Goal: Task Accomplishment & Management: Manage account settings

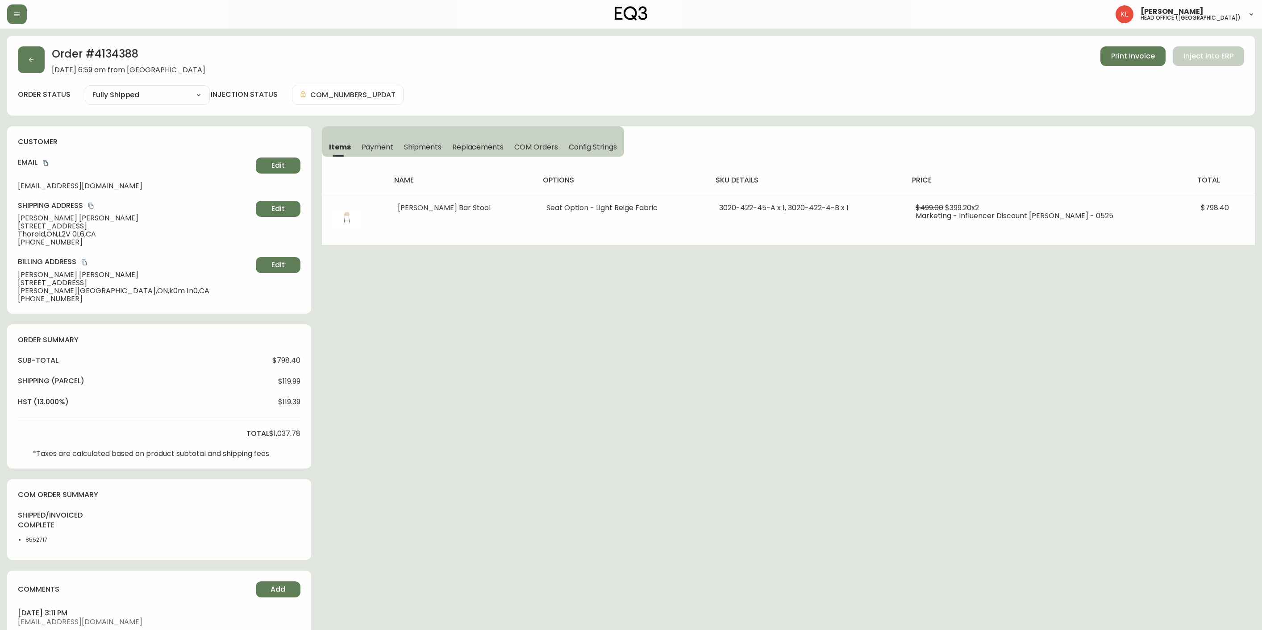
select select "FULLY_SHIPPED"
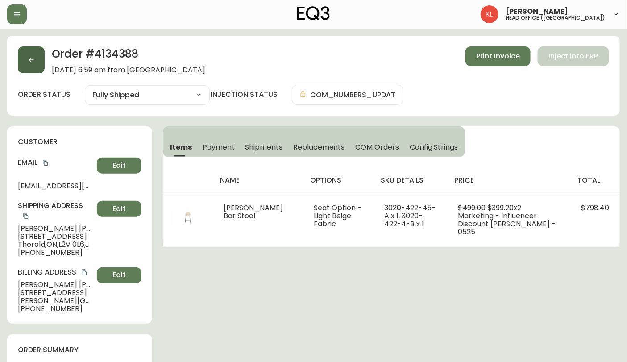
click at [36, 60] on button "button" at bounding box center [31, 59] width 27 height 27
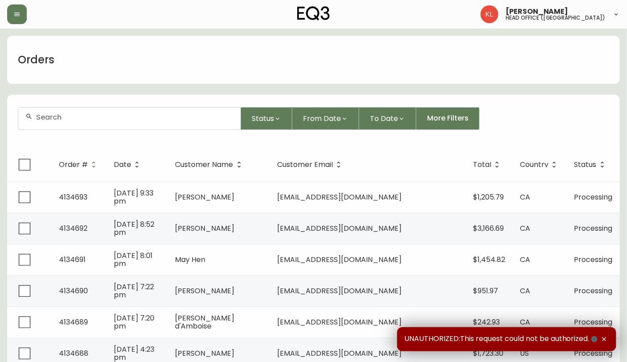
click at [59, 112] on div at bounding box center [129, 119] width 222 height 22
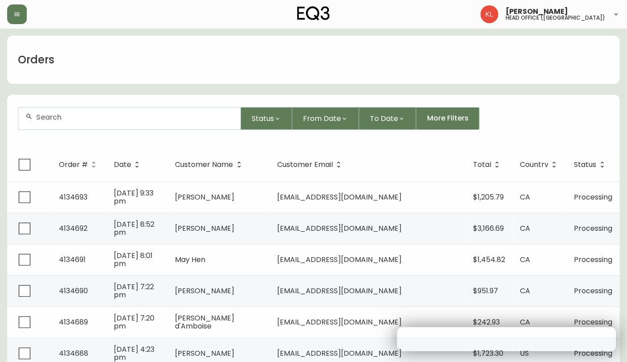
paste input "4133907"
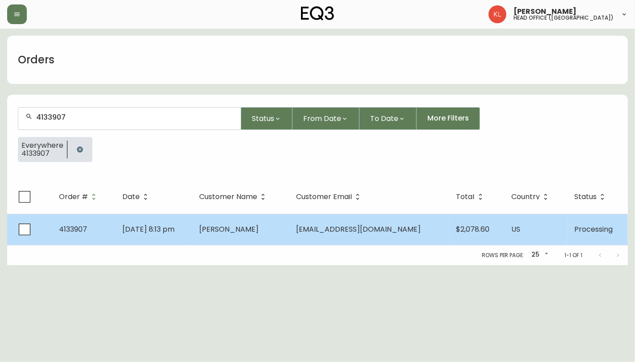
type input "4133907"
click at [142, 224] on span "[DATE] 8:13 pm" at bounding box center [148, 229] width 52 height 10
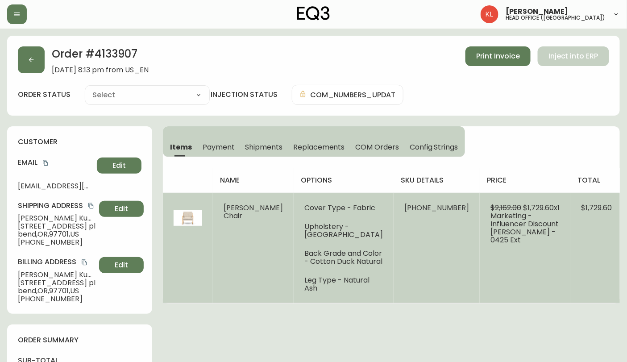
type input "Processing"
select select "PROCESSING"
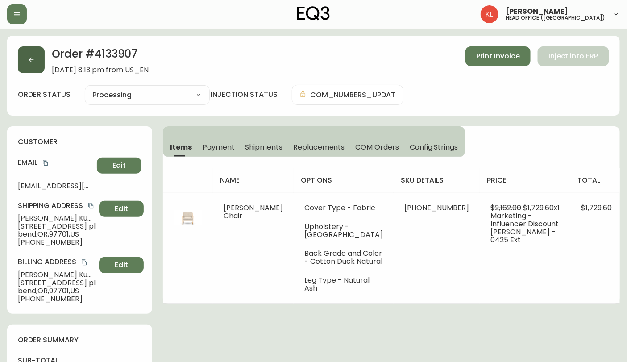
click at [27, 68] on button "button" at bounding box center [31, 59] width 27 height 27
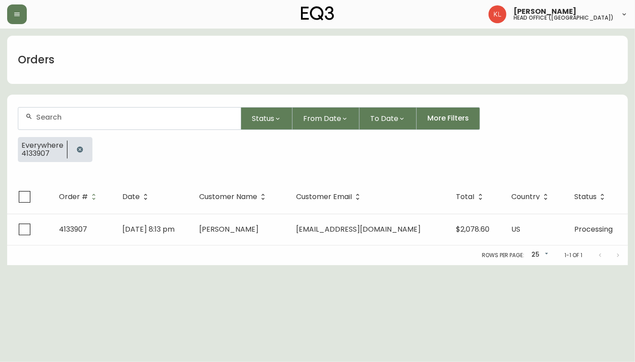
click at [78, 149] on icon "button" at bounding box center [80, 149] width 6 height 6
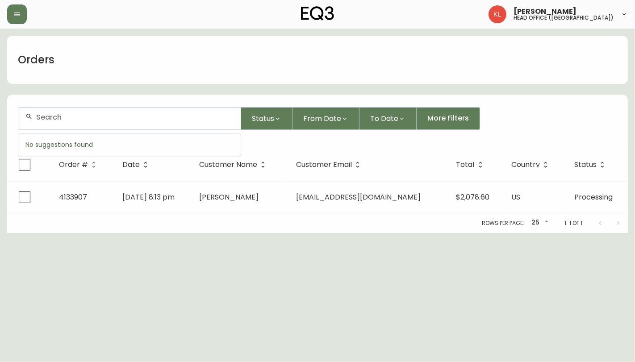
click at [100, 119] on input "text" at bounding box center [134, 117] width 197 height 8
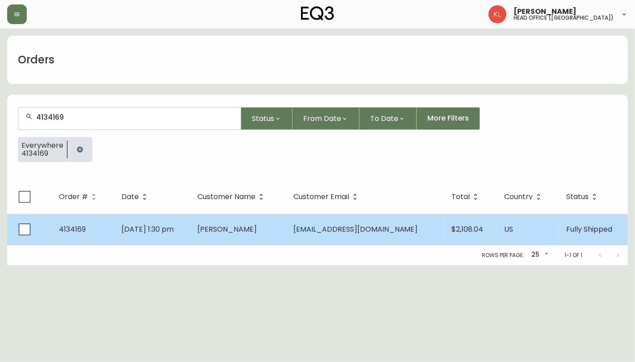
type input "4134169"
click at [146, 230] on span "[DATE] 1:30 pm" at bounding box center [147, 229] width 52 height 10
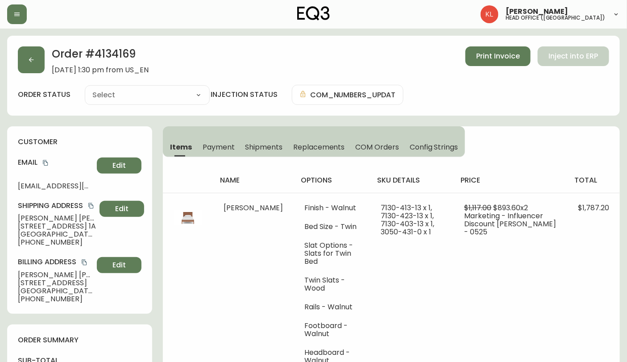
type input "Fully Shipped"
select select "FULLY_SHIPPED"
click at [36, 59] on button "button" at bounding box center [31, 59] width 27 height 27
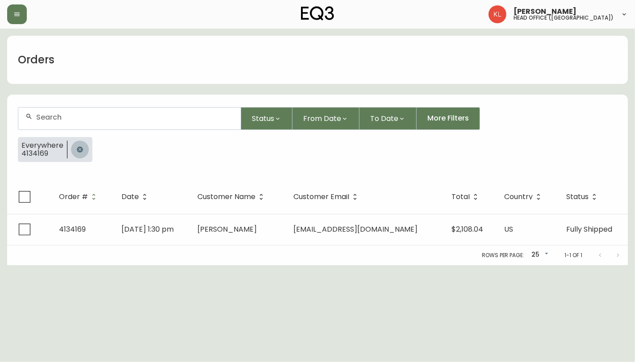
click at [78, 152] on icon "button" at bounding box center [80, 149] width 6 height 6
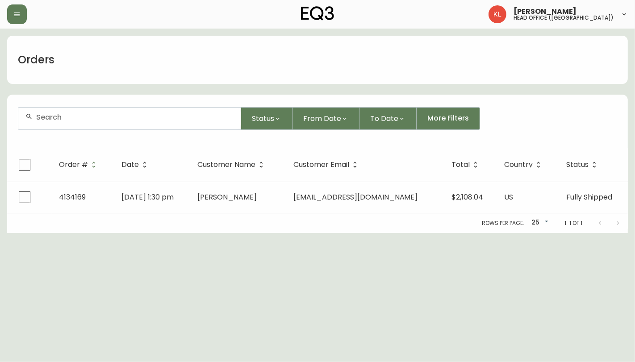
click at [91, 116] on input "text" at bounding box center [134, 117] width 197 height 8
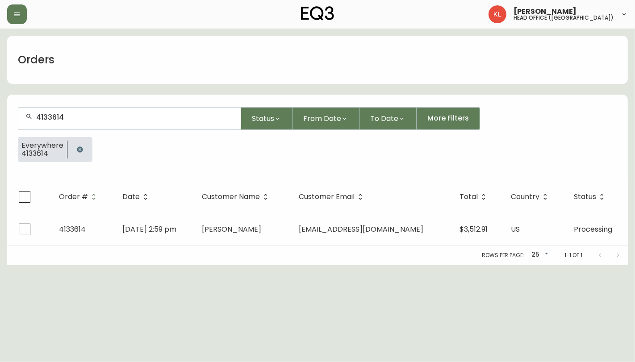
type input "4133614"
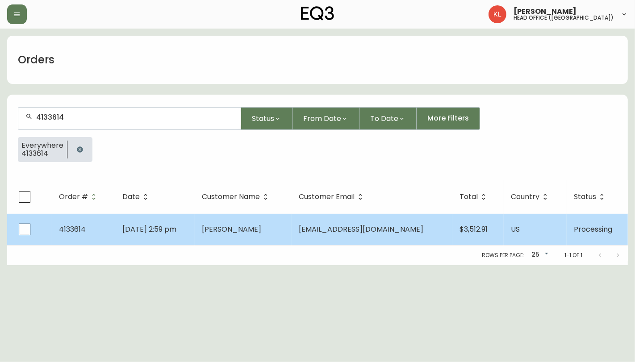
click at [270, 239] on td "[PERSON_NAME]" at bounding box center [243, 229] width 97 height 31
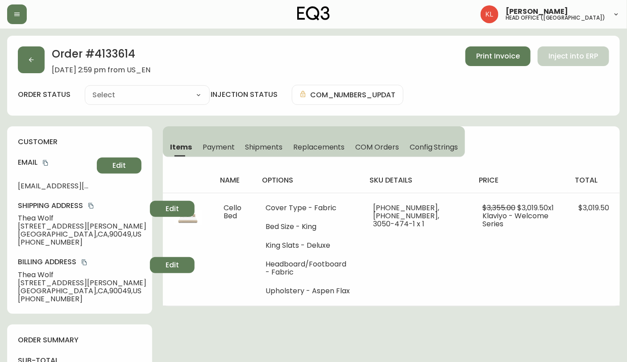
type input "Processing"
select select "PROCESSING"
drag, startPoint x: 142, startPoint y: 39, endPoint x: 136, endPoint y: 40, distance: 6.0
click at [136, 40] on div "Order # 4133614 [DATE] 2:59 pm from US_EN Print Invoice Inject into ERP order s…" at bounding box center [313, 76] width 613 height 80
drag, startPoint x: 136, startPoint y: 54, endPoint x: 96, endPoint y: 60, distance: 40.2
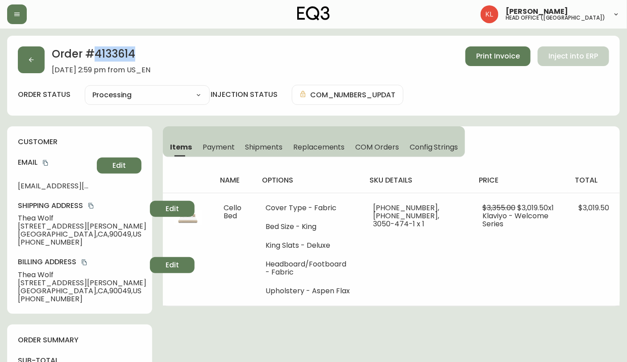
click at [96, 60] on h2 "Order # 4133614" at bounding box center [101, 56] width 99 height 20
copy h2 "4133614"
click at [25, 58] on button "button" at bounding box center [31, 59] width 27 height 27
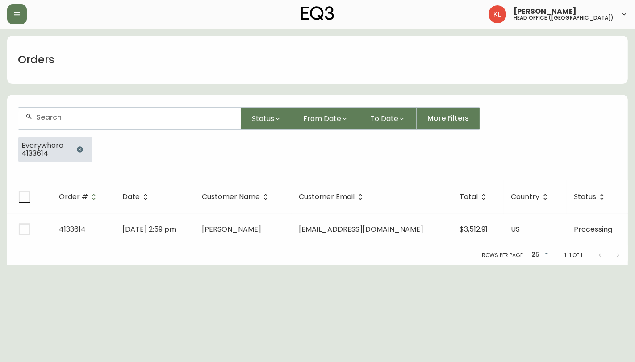
click at [76, 147] on icon "button" at bounding box center [79, 149] width 7 height 7
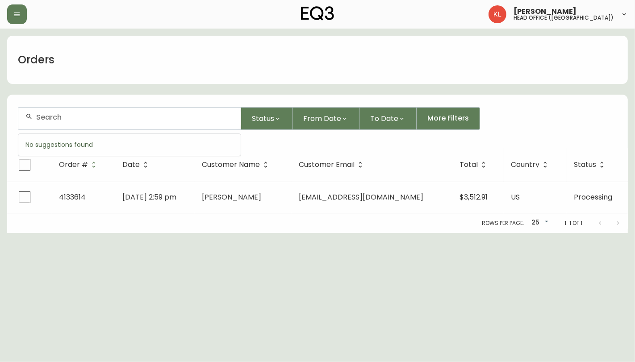
click at [95, 119] on input "text" at bounding box center [134, 117] width 197 height 8
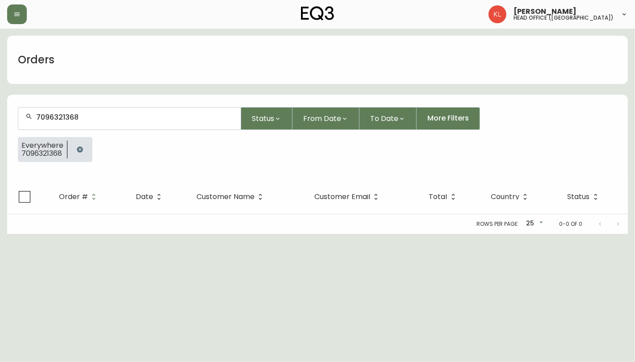
type input "7096321368"
click at [82, 146] on icon "button" at bounding box center [79, 149] width 7 height 7
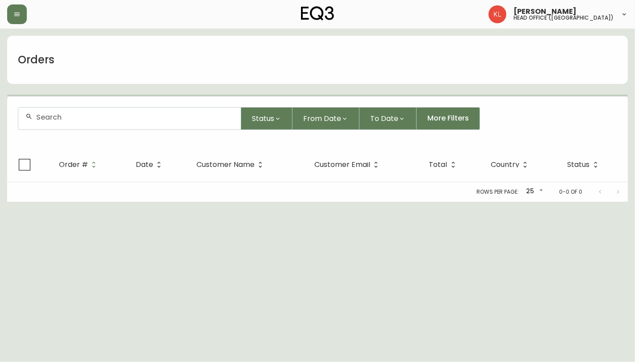
click at [72, 118] on input "text" at bounding box center [134, 117] width 197 height 8
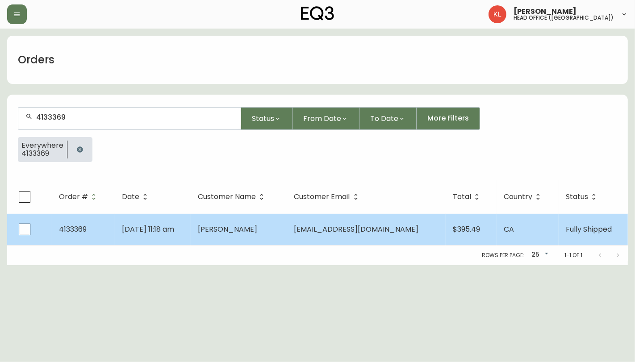
type input "4133369"
click at [225, 243] on td "[PERSON_NAME]" at bounding box center [239, 229] width 96 height 31
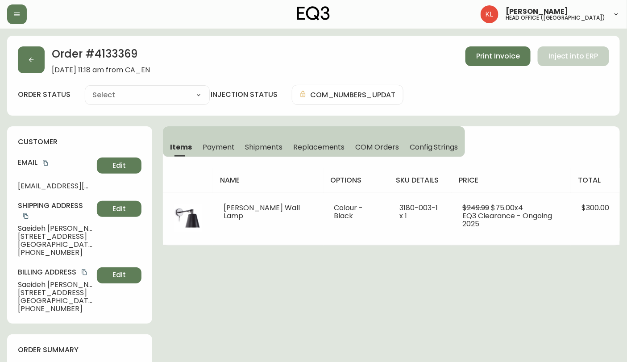
type input "Fully Shipped"
select select "FULLY_SHIPPED"
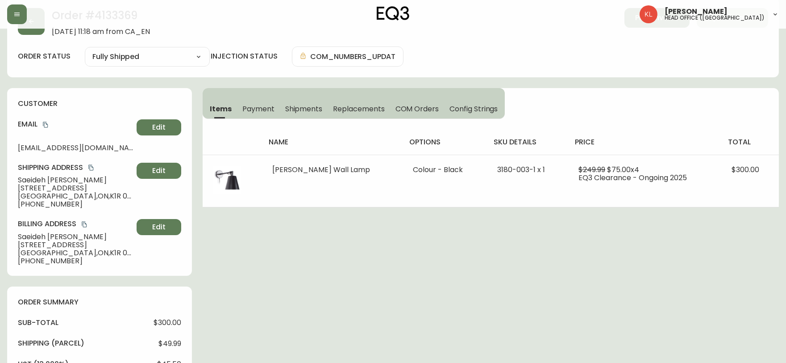
scroll to position [50, 0]
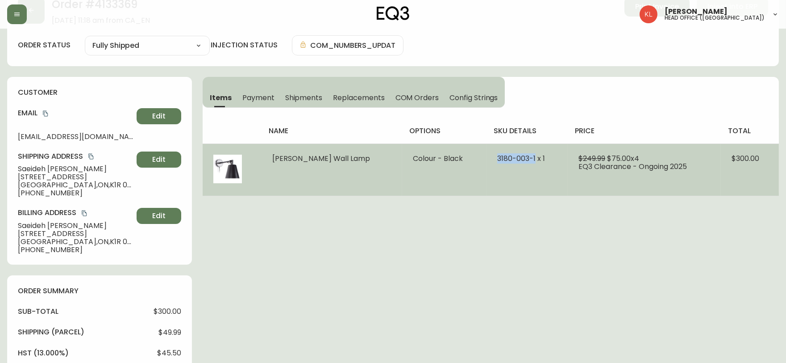
drag, startPoint x: 510, startPoint y: 154, endPoint x: 460, endPoint y: 157, distance: 50.5
click at [487, 157] on td "3180-003-1 x 1" at bounding box center [528, 169] width 82 height 52
copy span "[PHONE_NUMBER]"
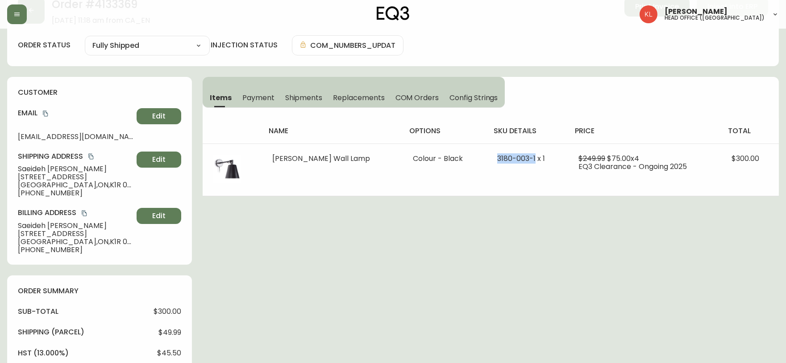
click at [302, 99] on span "Shipments" at bounding box center [304, 97] width 38 height 9
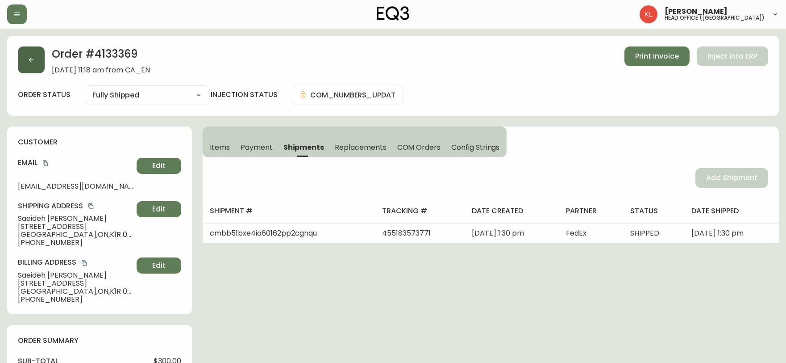
click at [27, 55] on button "button" at bounding box center [31, 59] width 27 height 27
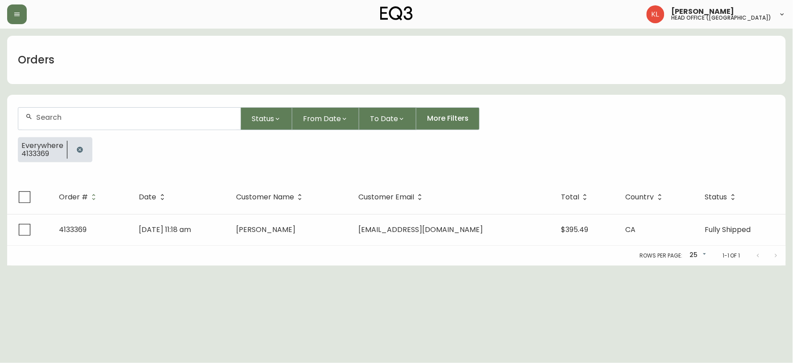
click at [77, 150] on icon "button" at bounding box center [80, 149] width 6 height 6
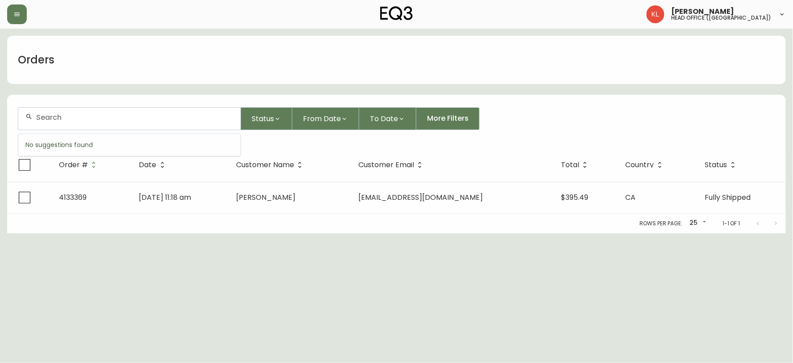
click at [110, 120] on input "text" at bounding box center [134, 117] width 197 height 8
paste input "[PHONE_NUMBER]"
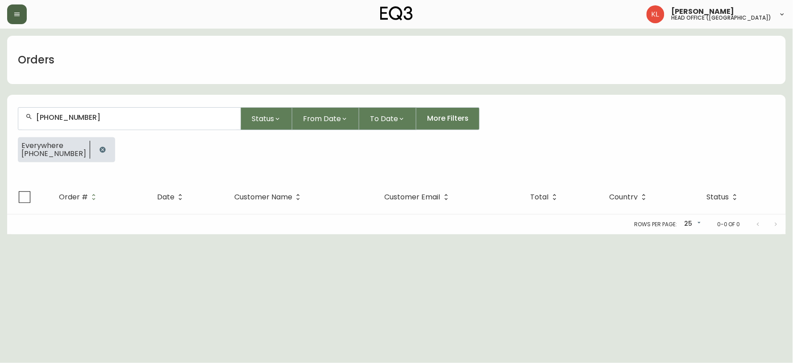
type input "[PHONE_NUMBER]"
click at [20, 11] on icon "button" at bounding box center [16, 14] width 7 height 7
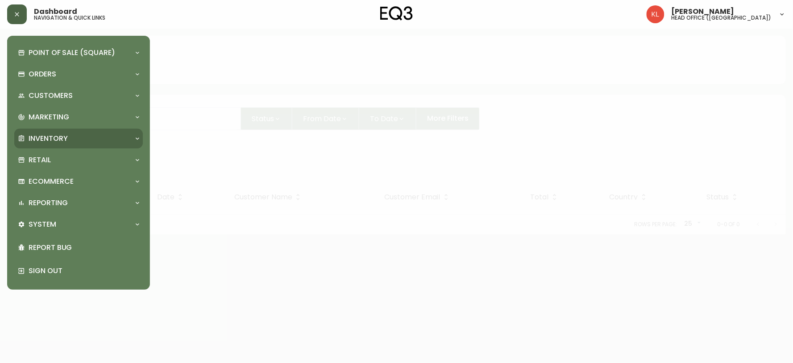
click at [69, 146] on div "Inventory" at bounding box center [78, 139] width 129 height 20
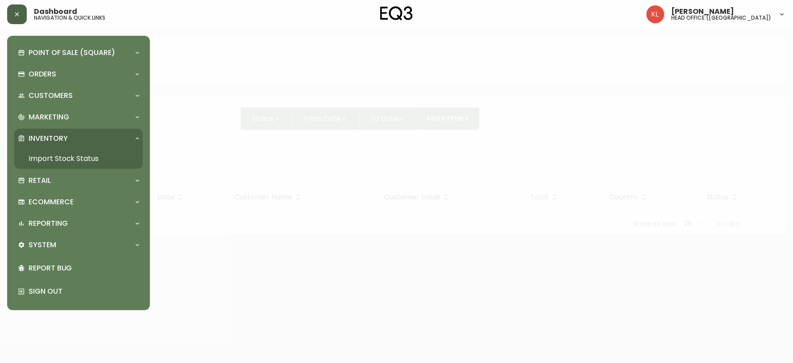
drag, startPoint x: 59, startPoint y: 159, endPoint x: 85, endPoint y: 148, distance: 27.9
click at [59, 159] on link "Import Stock Status" at bounding box center [78, 158] width 129 height 21
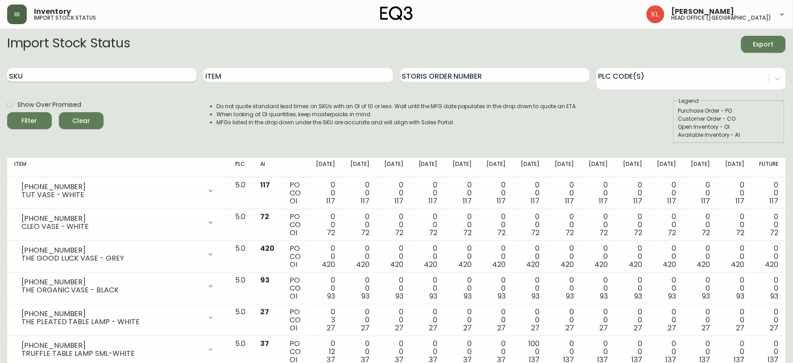
click at [41, 71] on input "SKU" at bounding box center [101, 75] width 189 height 14
paste input "[PHONE_NUMBER]"
type input "[PHONE_NUMBER]"
click at [7, 112] on button "Filter" at bounding box center [29, 120] width 45 height 17
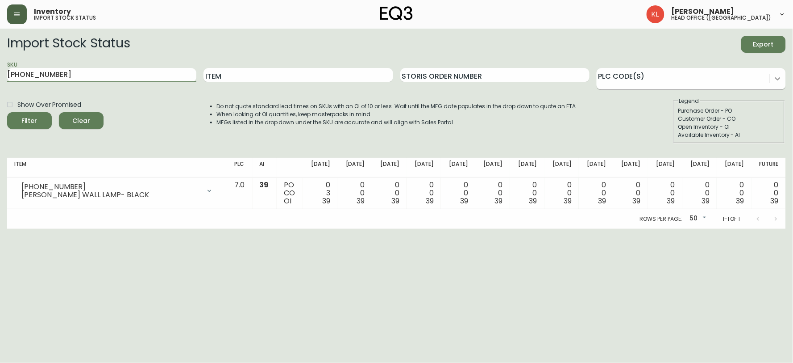
click at [634, 78] on icon at bounding box center [778, 78] width 9 height 9
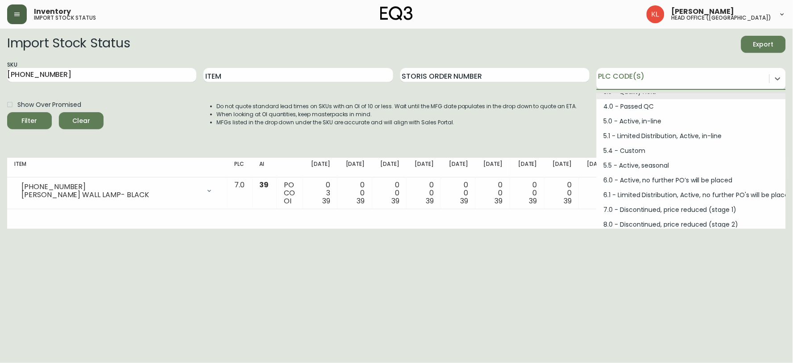
scroll to position [120, 0]
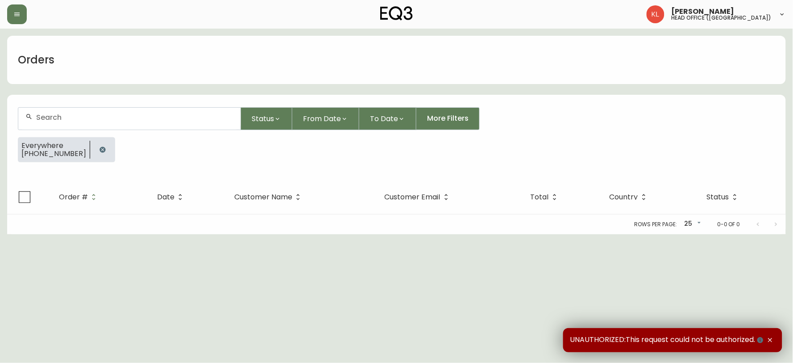
click at [94, 150] on button "button" at bounding box center [103, 150] width 18 height 18
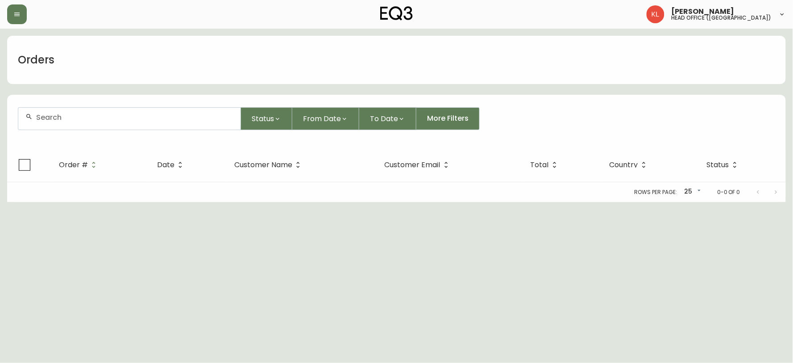
click at [88, 118] on input "text" at bounding box center [134, 117] width 197 height 8
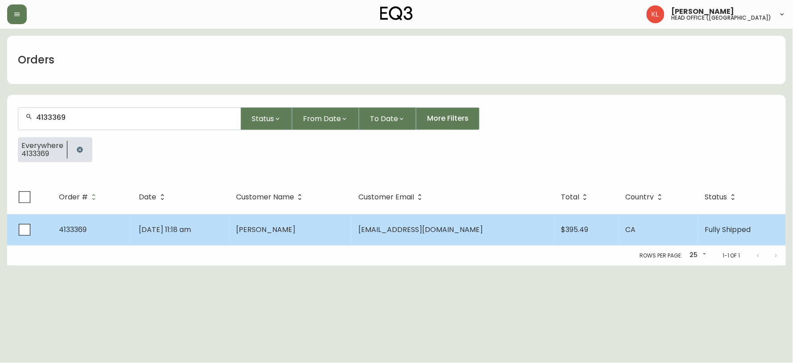
type input "4133369"
click at [288, 233] on span "[PERSON_NAME]" at bounding box center [265, 229] width 59 height 10
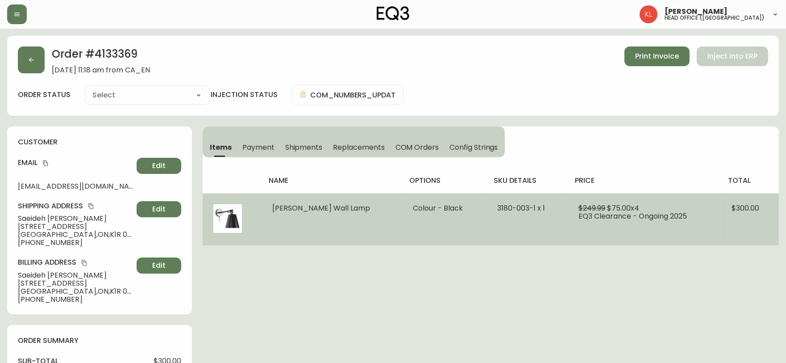
type input "Fully Shipped"
select select "FULLY_SHIPPED"
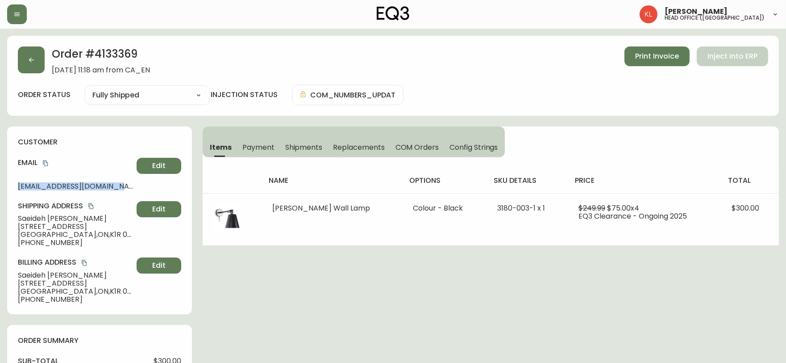
drag, startPoint x: 128, startPoint y: 184, endPoint x: 0, endPoint y: 188, distance: 128.2
copy span "[EMAIL_ADDRESS][DOMAIN_NAME]"
click at [25, 48] on button "button" at bounding box center [31, 59] width 27 height 27
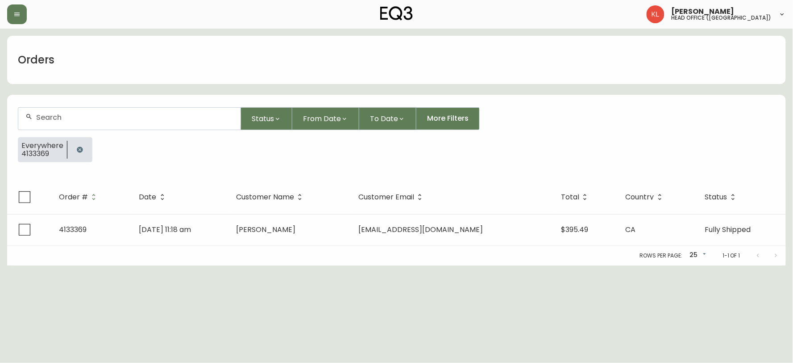
click at [74, 155] on button "button" at bounding box center [80, 150] width 18 height 18
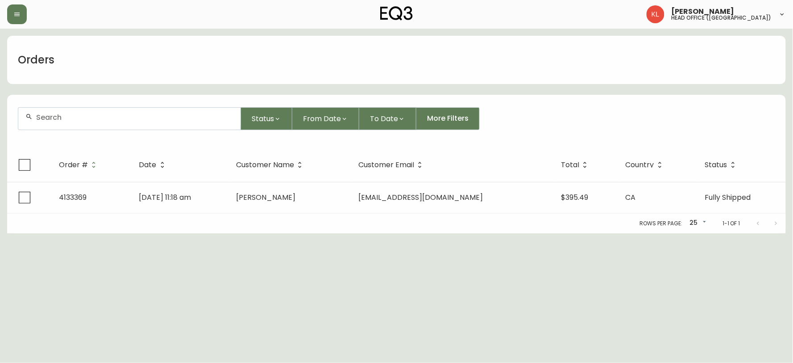
click at [92, 122] on div at bounding box center [129, 119] width 222 height 22
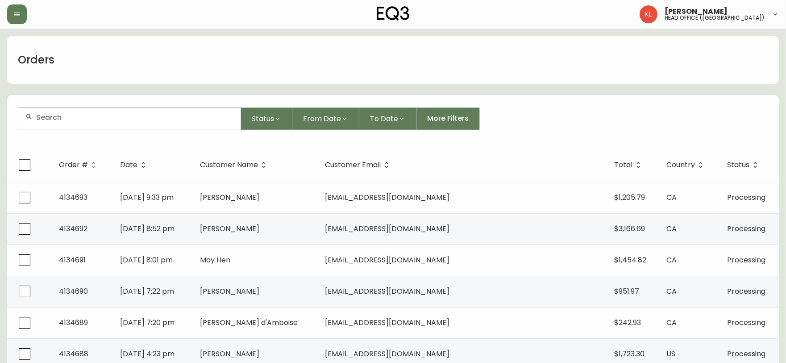
paste input "[EMAIL_ADDRESS][DOMAIN_NAME]"
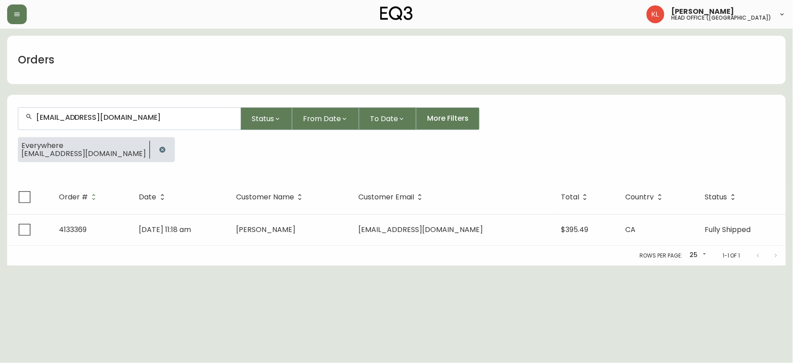
drag, startPoint x: 189, startPoint y: 121, endPoint x: 0, endPoint y: 70, distance: 195.5
click at [0, 70] on main "Orders saeidehshabani@yahoo.com Status From Date To Date More Filters Everywher…" at bounding box center [396, 147] width 793 height 237
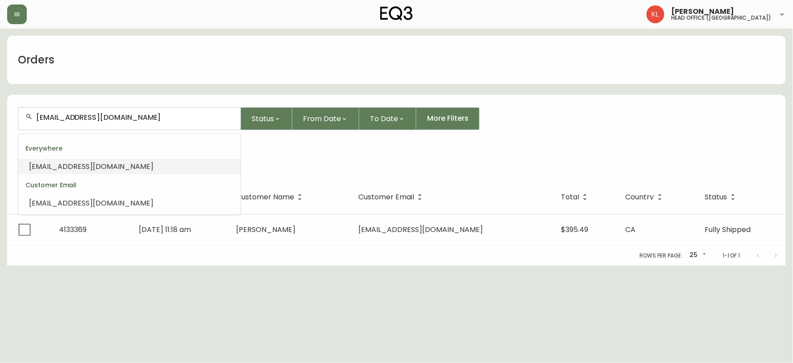
paste input "4134431"
type input "4134431"
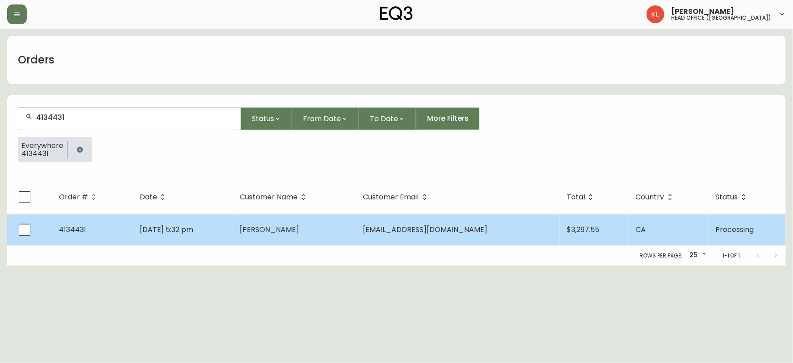
type input "4134431"
click at [233, 224] on td "Jul 31 2025, 5:32 pm" at bounding box center [183, 229] width 100 height 31
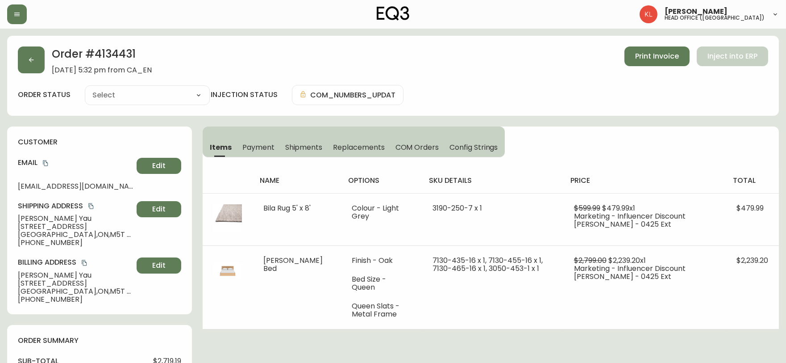
type input "Processing"
select select "PROCESSING"
click at [39, 59] on button "button" at bounding box center [31, 59] width 27 height 27
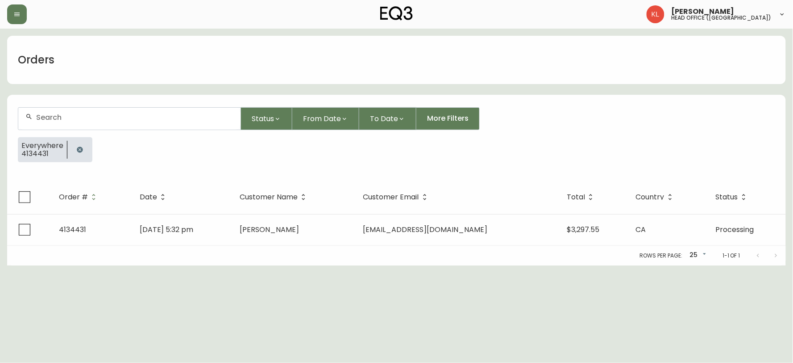
click at [79, 154] on button "button" at bounding box center [80, 150] width 18 height 18
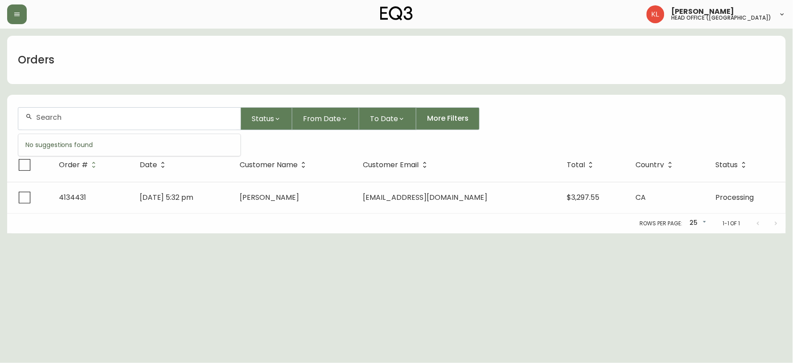
click at [96, 119] on input "text" at bounding box center [134, 117] width 197 height 8
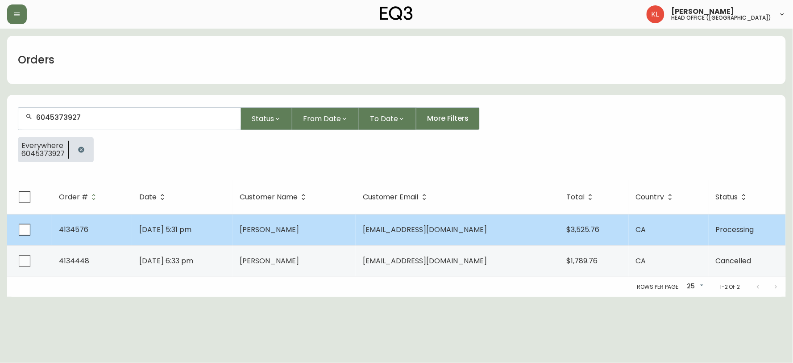
type input "6045373927"
click at [233, 227] on td "Aug 08 2025, 5:31 pm" at bounding box center [182, 229] width 100 height 31
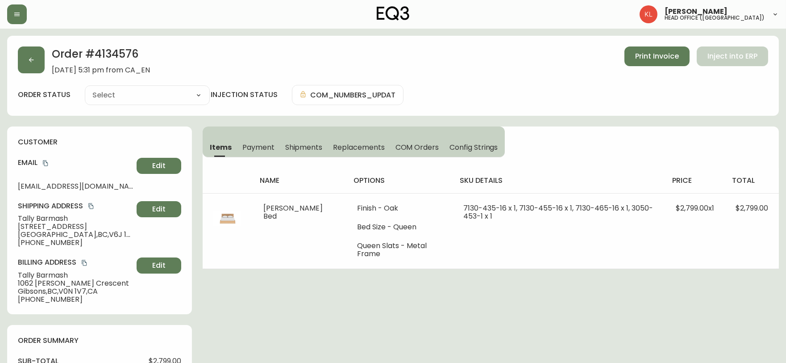
type input "Processing"
select select "PROCESSING"
click at [24, 57] on button "button" at bounding box center [31, 59] width 27 height 27
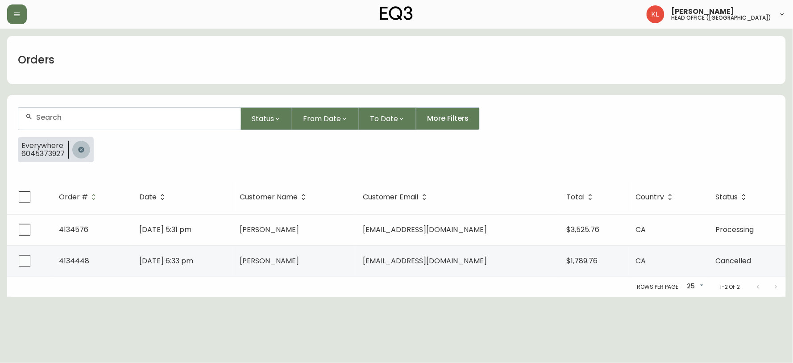
click at [83, 142] on button "button" at bounding box center [81, 150] width 18 height 18
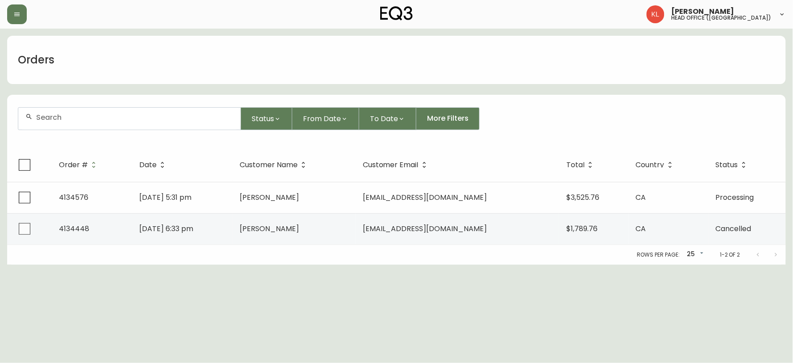
click at [97, 123] on div at bounding box center [129, 119] width 222 height 22
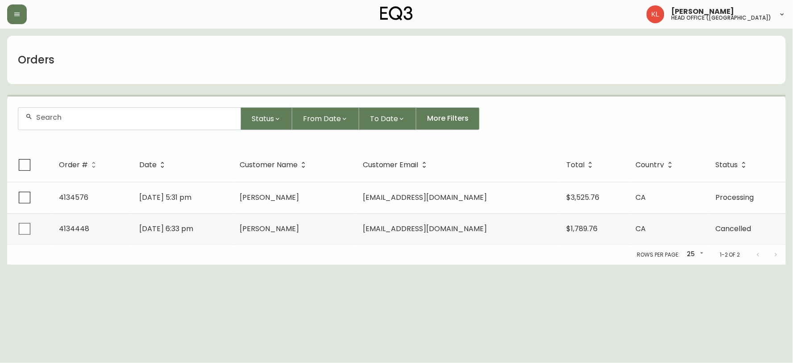
paste input "4134037"
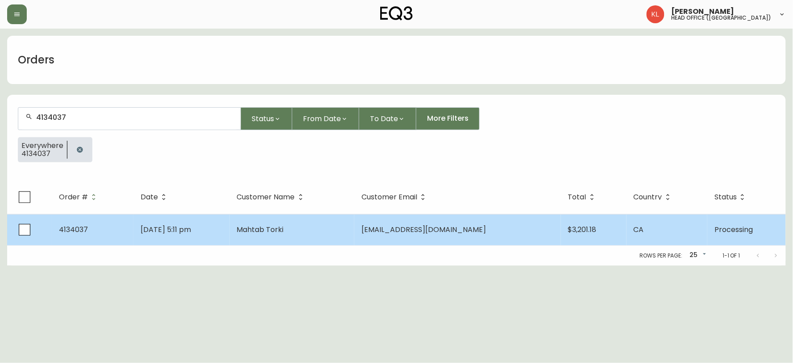
type input "4134037"
click at [201, 238] on td "Jul 07 2025, 5:11 pm" at bounding box center [182, 229] width 96 height 31
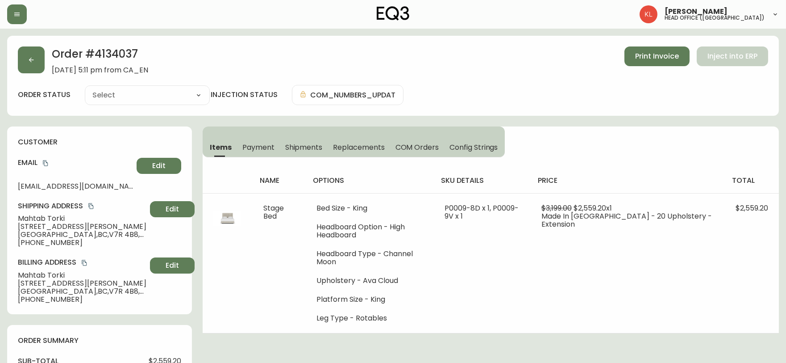
type input "Processing"
select select "PROCESSING"
click at [28, 38] on div "Order # 4134037 July 7, 2025 at 5:11 pm from CA_EN Print Invoice Inject into ER…" at bounding box center [393, 76] width 772 height 80
click at [23, 57] on button "button" at bounding box center [31, 59] width 27 height 27
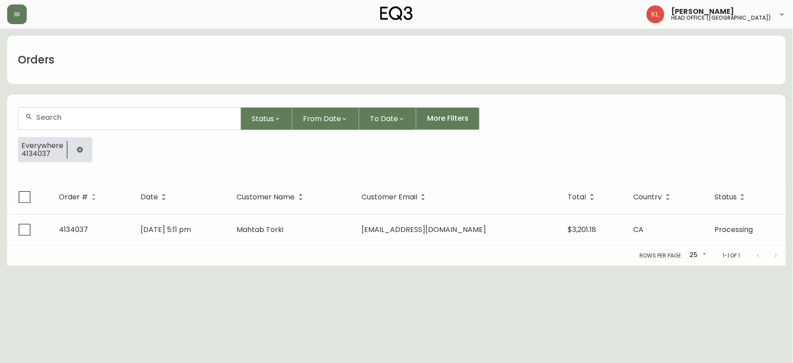
click at [80, 144] on button "button" at bounding box center [80, 150] width 18 height 18
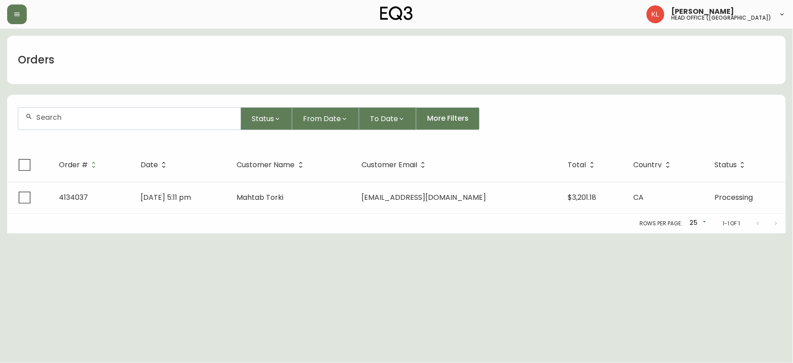
click at [99, 118] on input "text" at bounding box center [134, 117] width 197 height 8
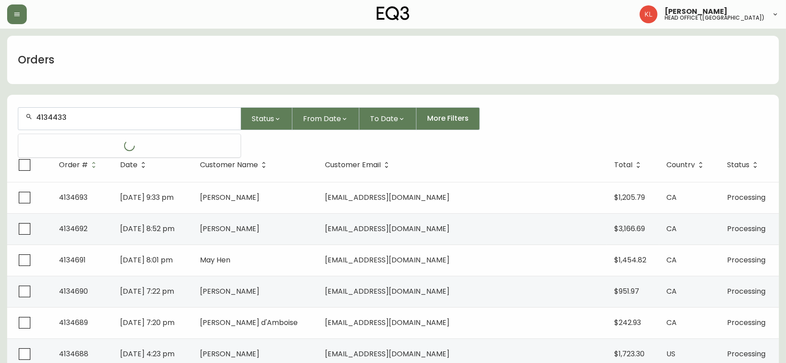
type input "4134433"
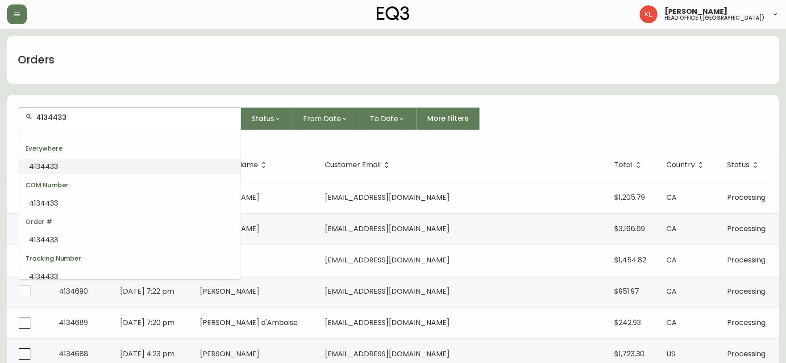
click at [95, 163] on li "4134433" at bounding box center [129, 166] width 222 height 15
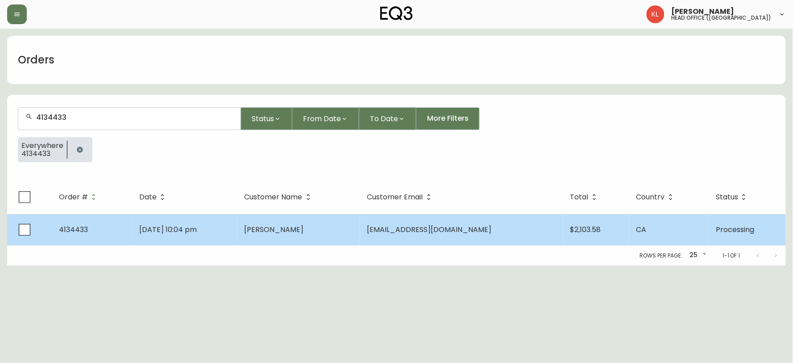
click at [231, 224] on td "Jul 31 2025, 10:04 pm" at bounding box center [184, 229] width 105 height 31
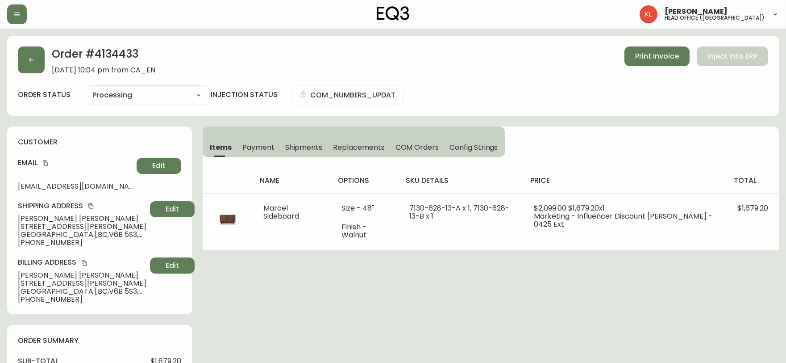
type input "Processing"
select select "PROCESSING"
